Goal: Find contact information: Find contact information

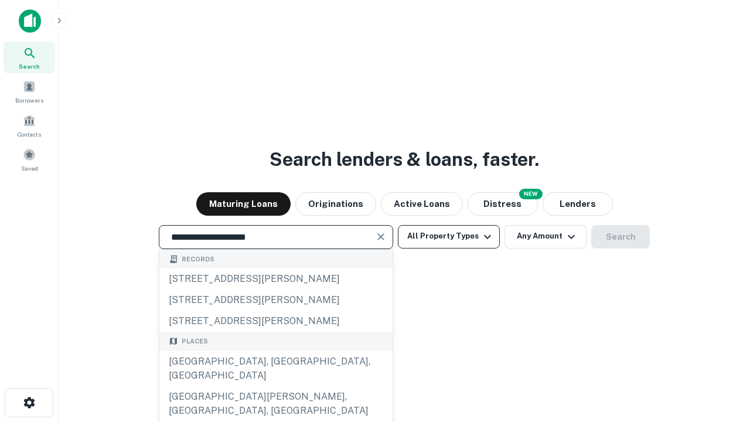
click at [275, 386] on div "[GEOGRAPHIC_DATA], [GEOGRAPHIC_DATA], [GEOGRAPHIC_DATA]" at bounding box center [275, 368] width 233 height 35
click at [449, 236] on button "All Property Types" at bounding box center [449, 236] width 102 height 23
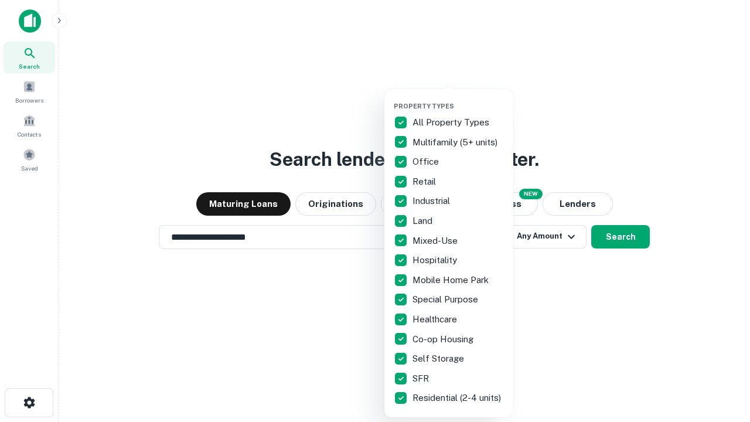
type input "**********"
click at [458, 98] on button "button" at bounding box center [458, 98] width 129 height 1
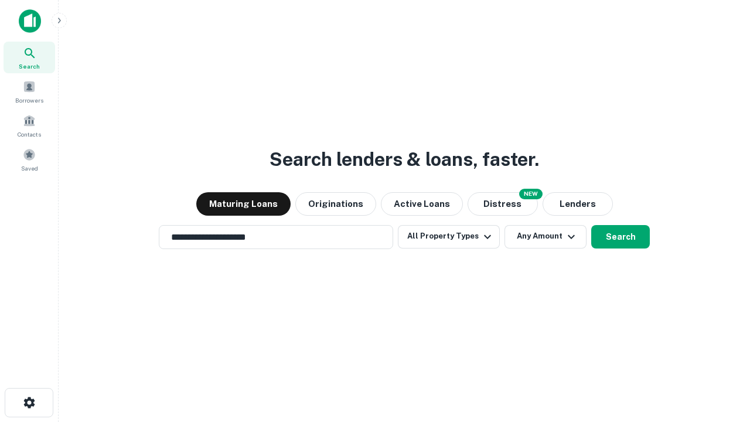
scroll to position [7, 141]
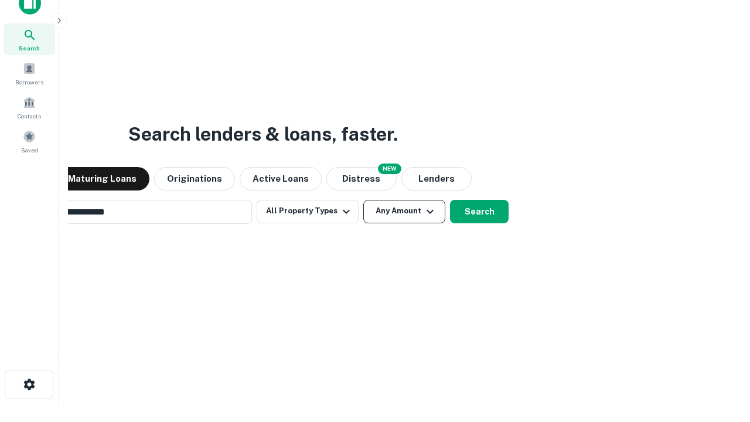
click at [363, 200] on button "Any Amount" at bounding box center [404, 211] width 82 height 23
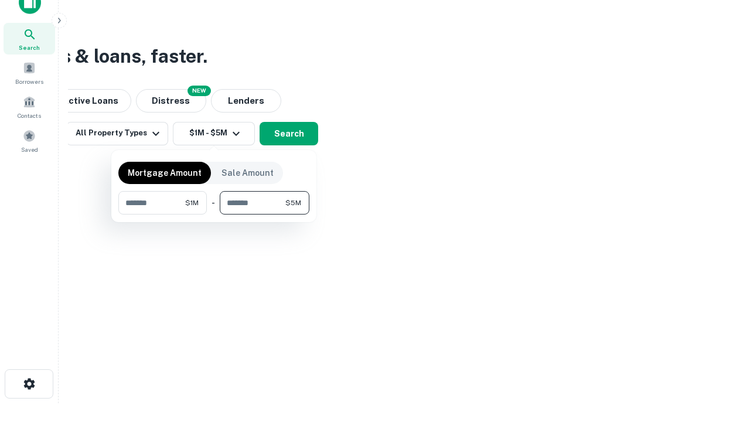
type input "*******"
click at [214, 214] on button "button" at bounding box center [213, 214] width 191 height 1
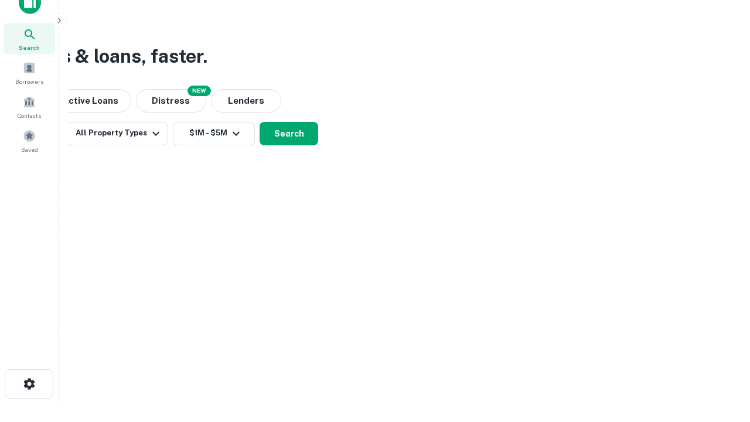
scroll to position [7, 216]
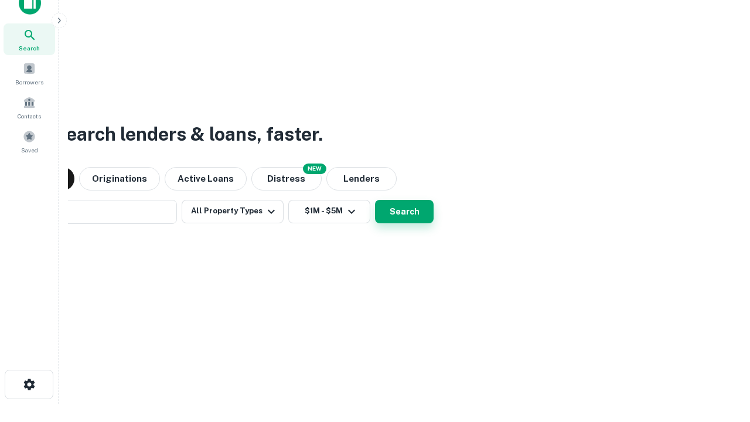
click at [375, 200] on button "Search" at bounding box center [404, 211] width 59 height 23
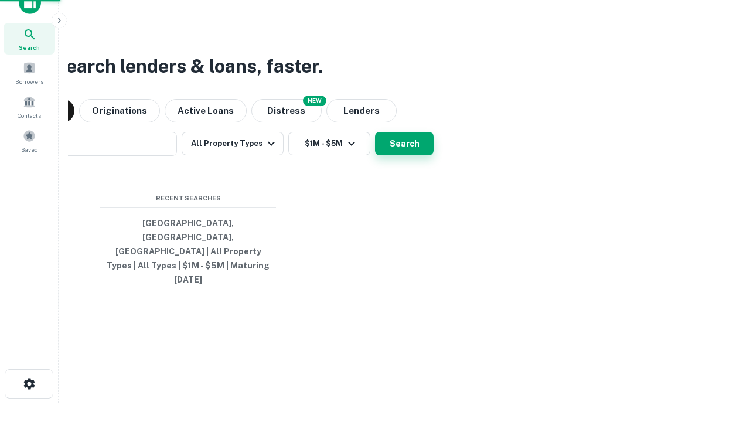
scroll to position [31, 332]
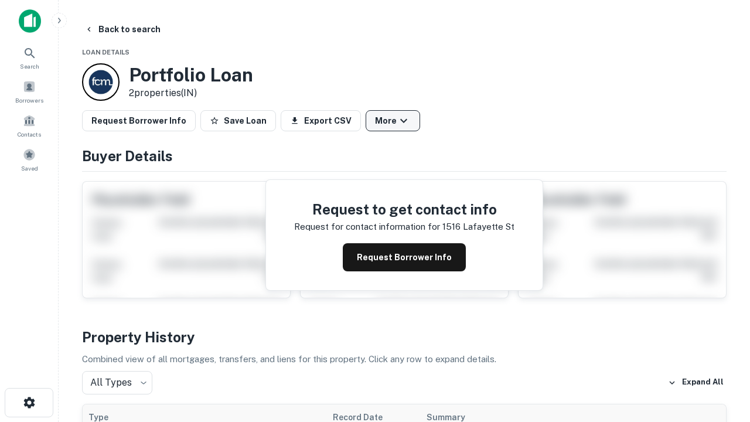
click at [393, 121] on button "More" at bounding box center [393, 120] width 55 height 21
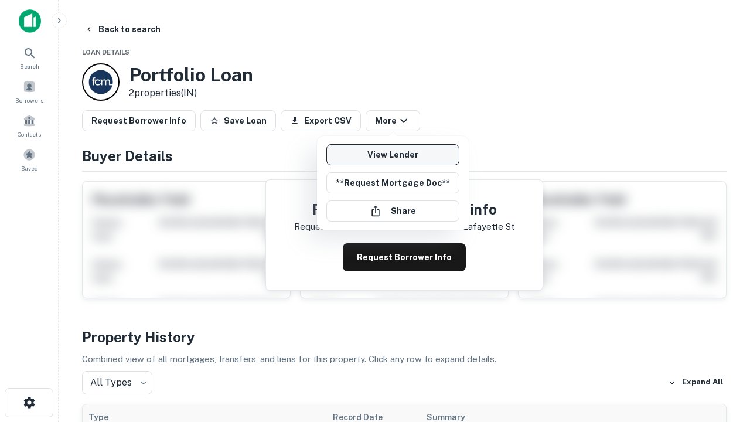
click at [393, 155] on link "View Lender" at bounding box center [392, 154] width 133 height 21
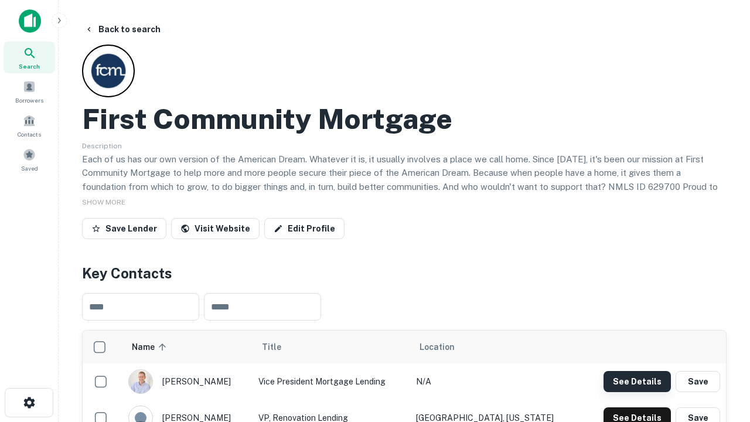
click at [637, 381] on button "See Details" at bounding box center [637, 381] width 67 height 21
click at [29, 403] on icon "button" at bounding box center [29, 403] width 14 height 14
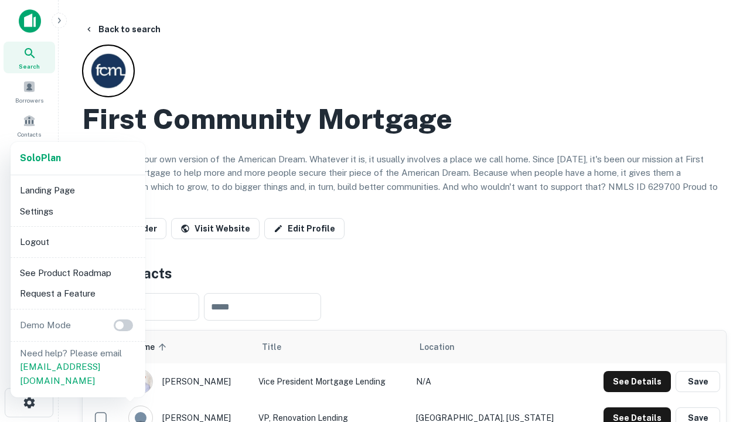
click at [77, 241] on li "Logout" at bounding box center [77, 241] width 125 height 21
